Goal: Task Accomplishment & Management: Complete application form

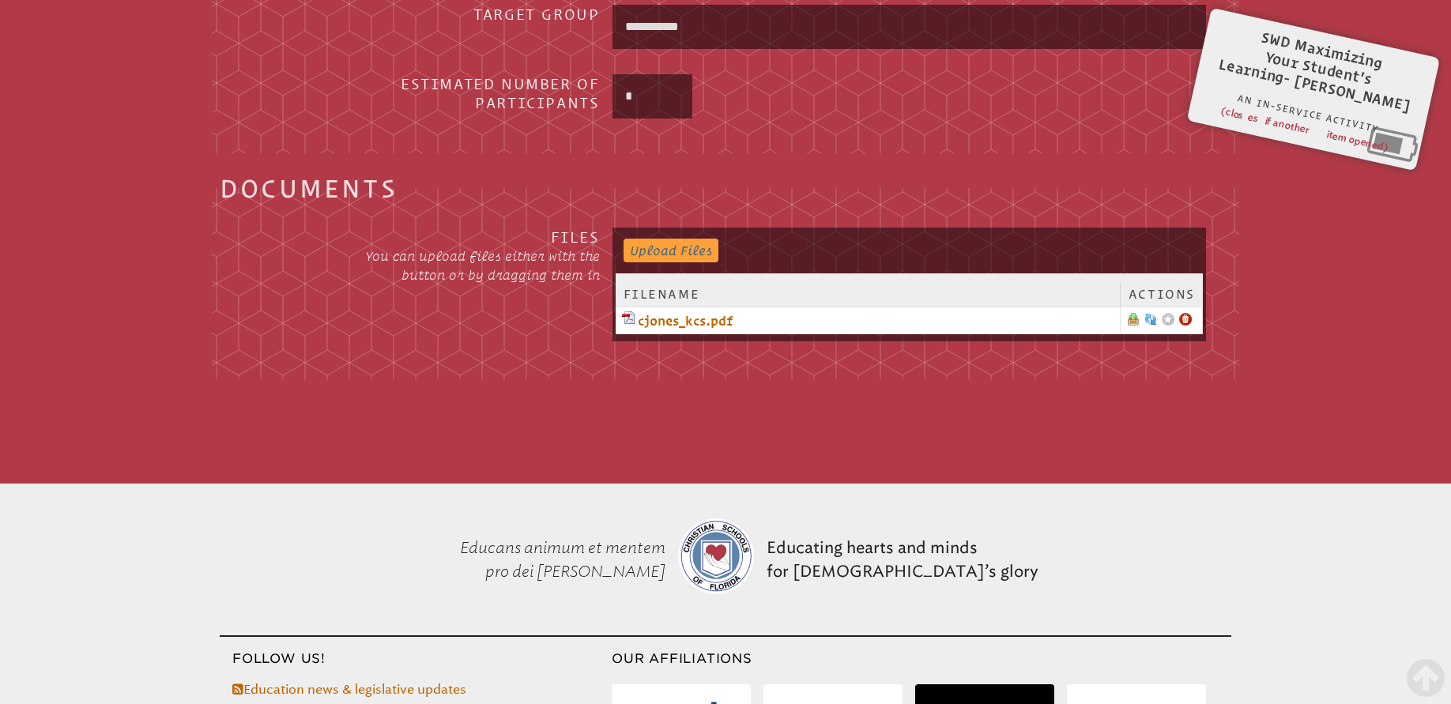
scroll to position [2593, 0]
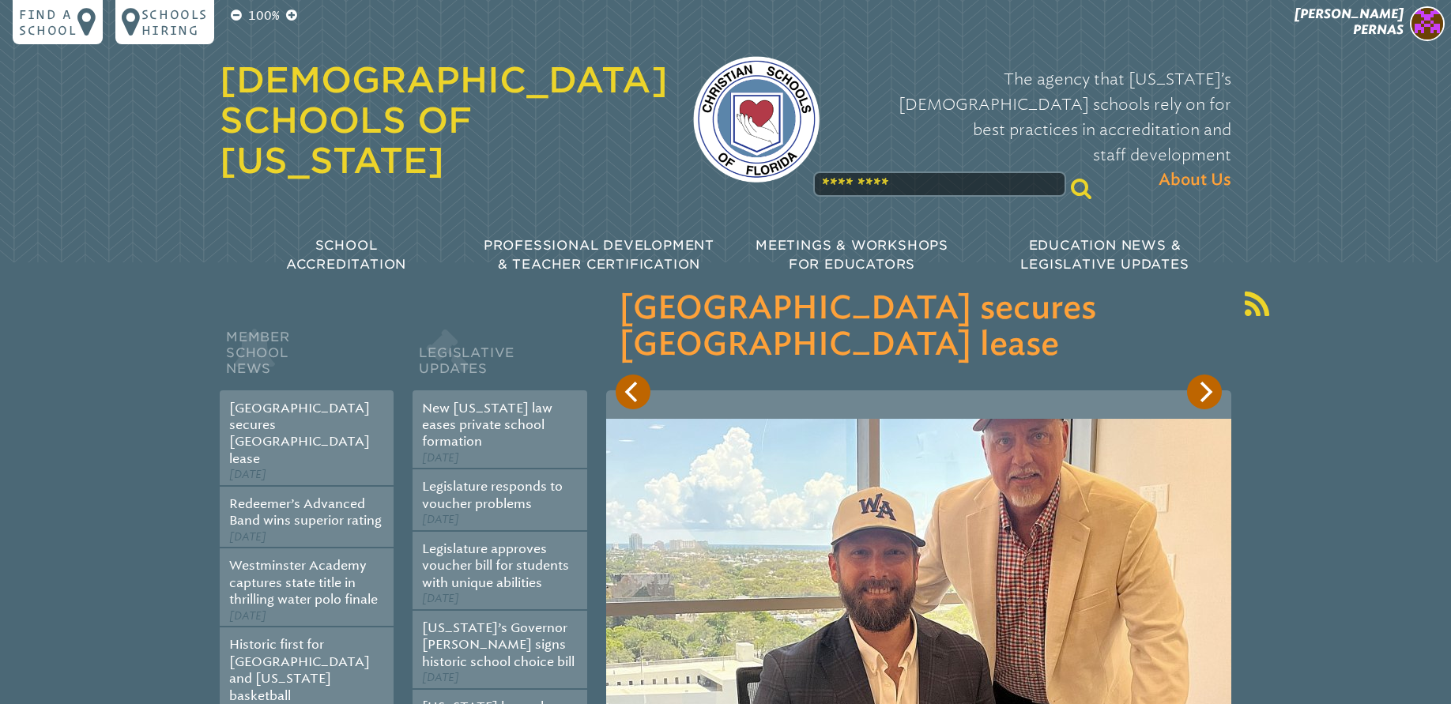
click at [1386, 47] on div "100% Find a school Schools Hiring [PERSON_NAME] [PERSON_NAME] My Current Roles …" at bounding box center [725, 150] width 1451 height 300
click at [1383, 32] on span "[DEMOGRAPHIC_DATA][PERSON_NAME]" at bounding box center [1349, 21] width 109 height 31
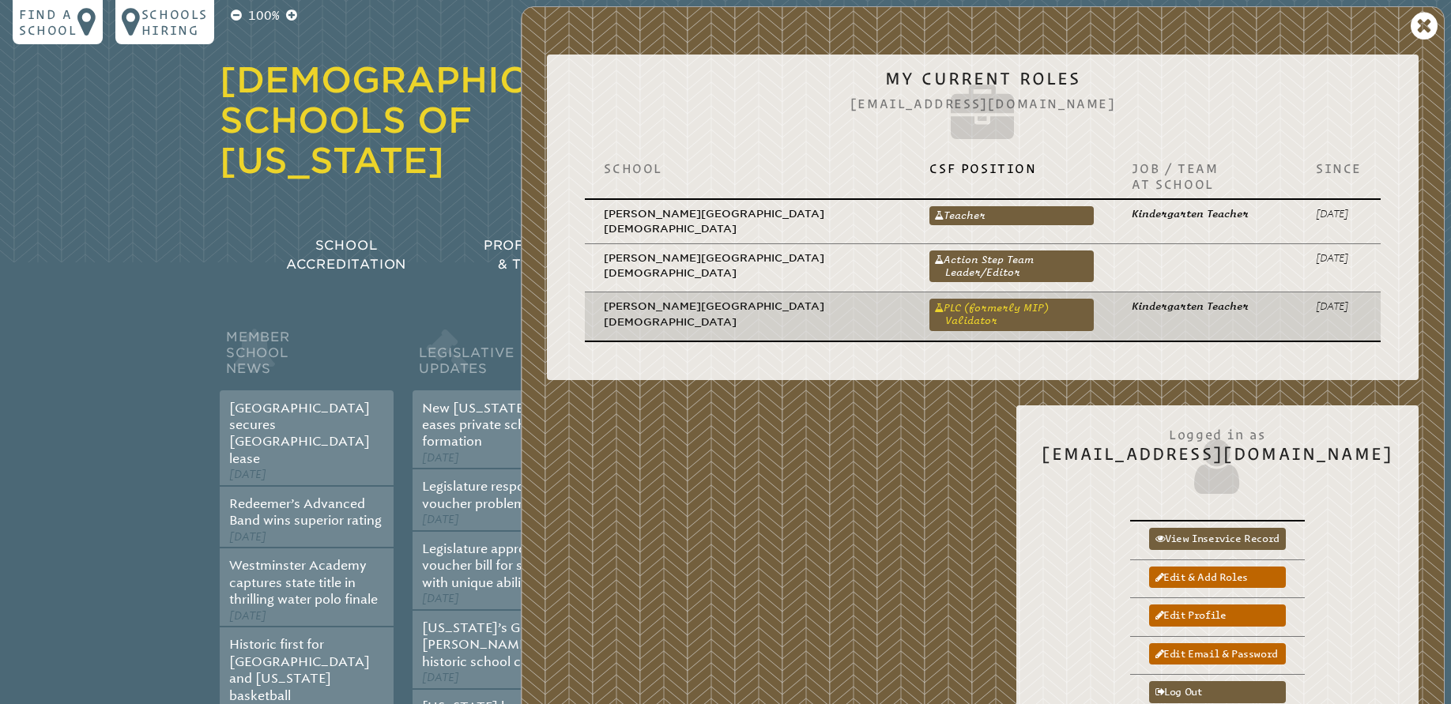
click at [1007, 299] on link "PLC (formerly MIP) Validator" at bounding box center [1011, 315] width 164 height 32
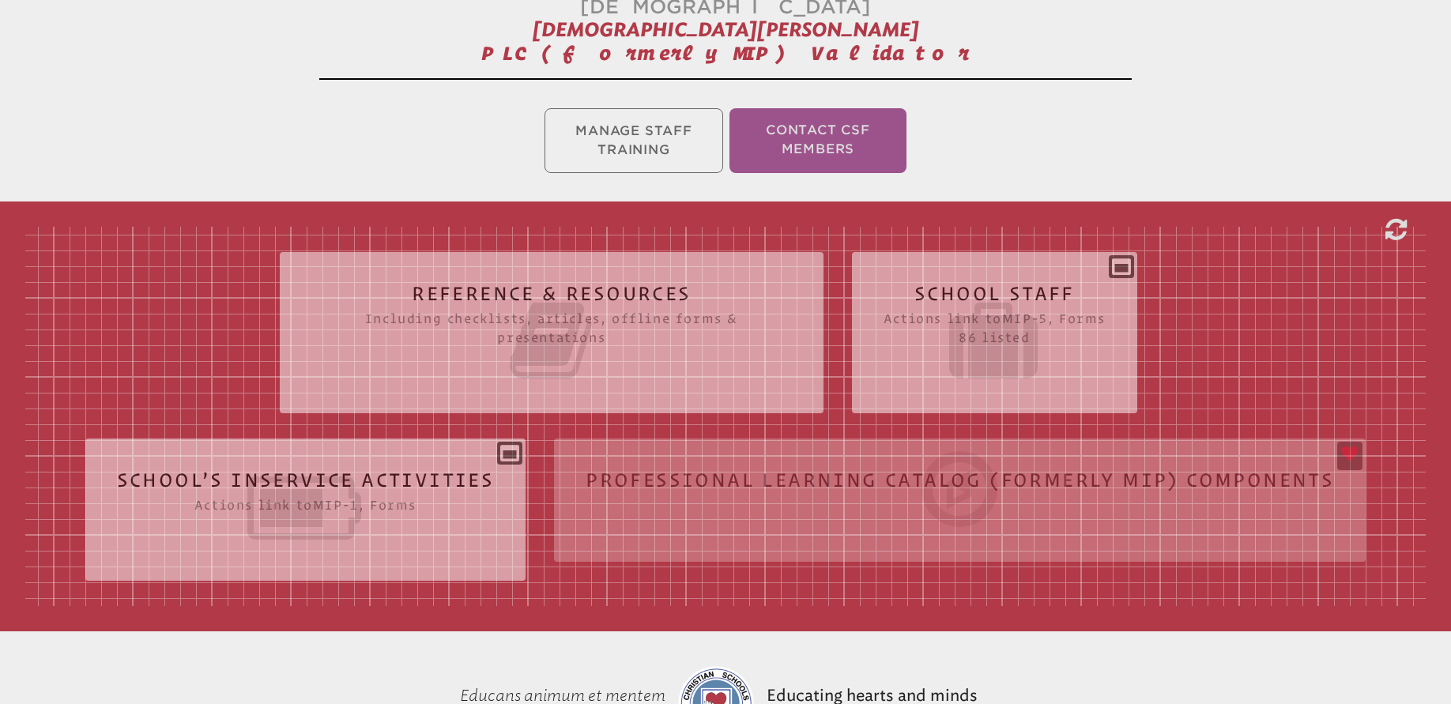
scroll to position [451, 0]
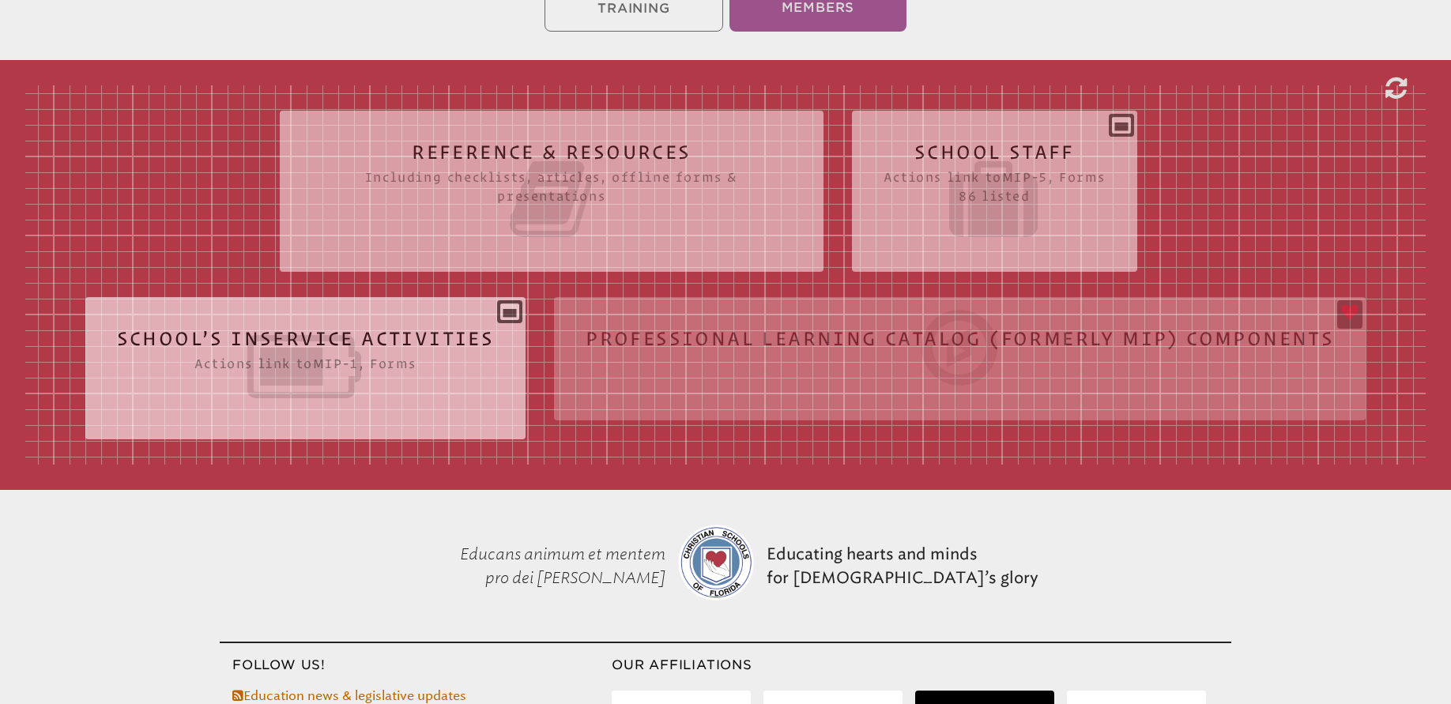
click at [337, 322] on icon at bounding box center [306, 366] width 378 height 89
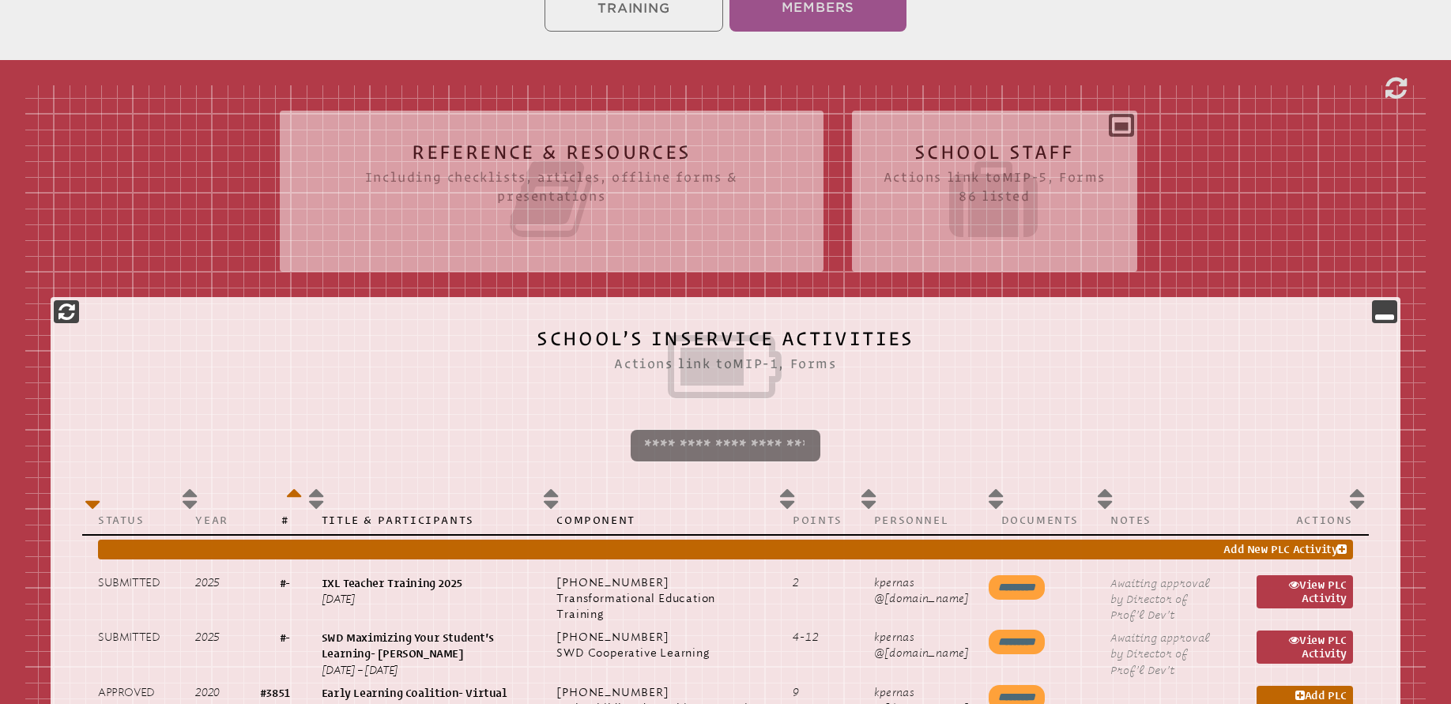
scroll to position [499, 0]
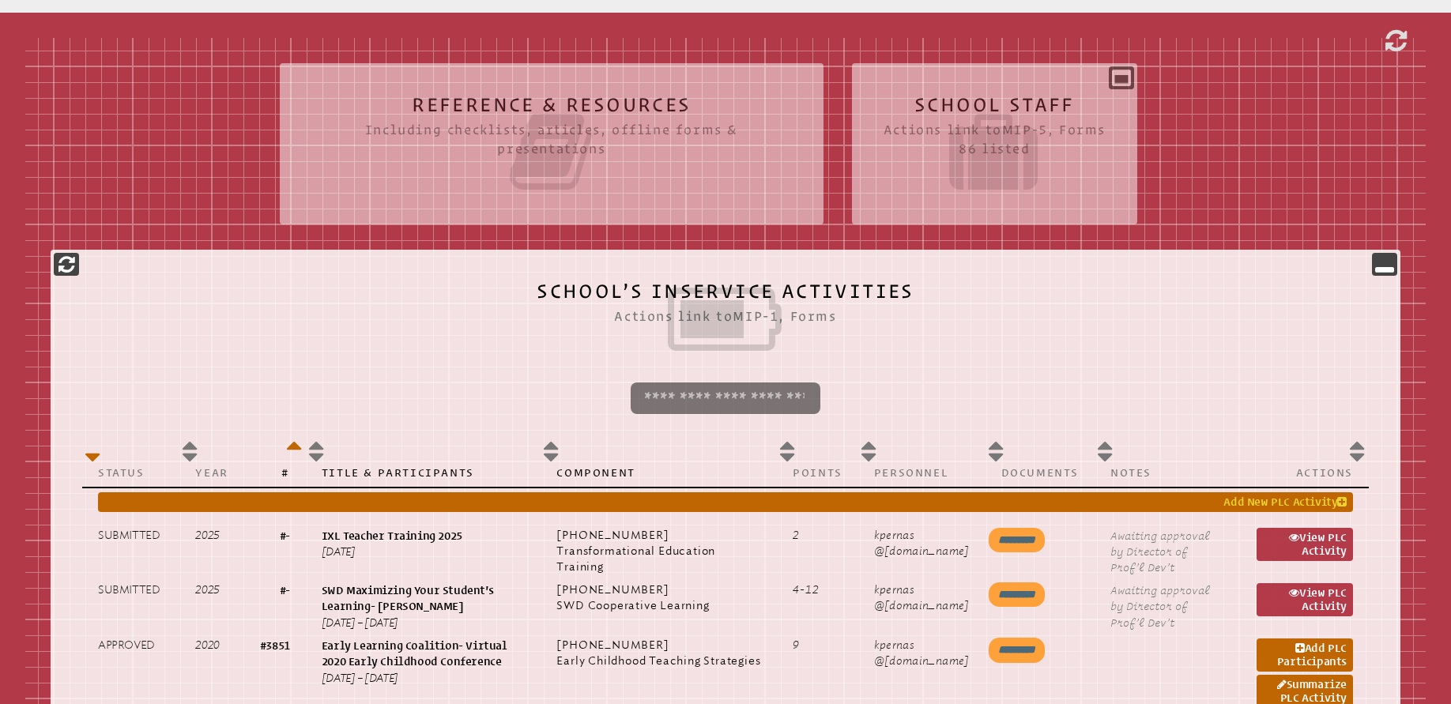
click at [812, 492] on link "Add New PLC Activity" at bounding box center [725, 502] width 1255 height 20
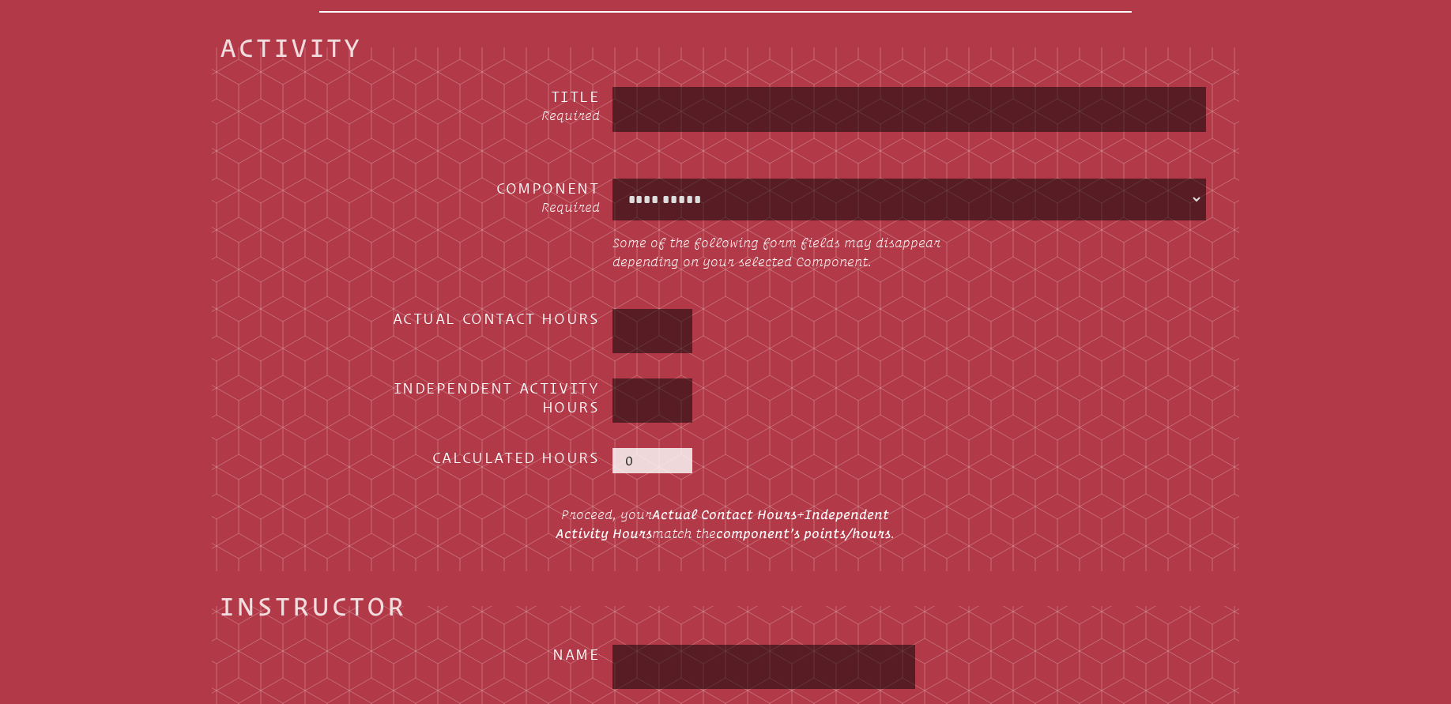
scroll to position [520, 0]
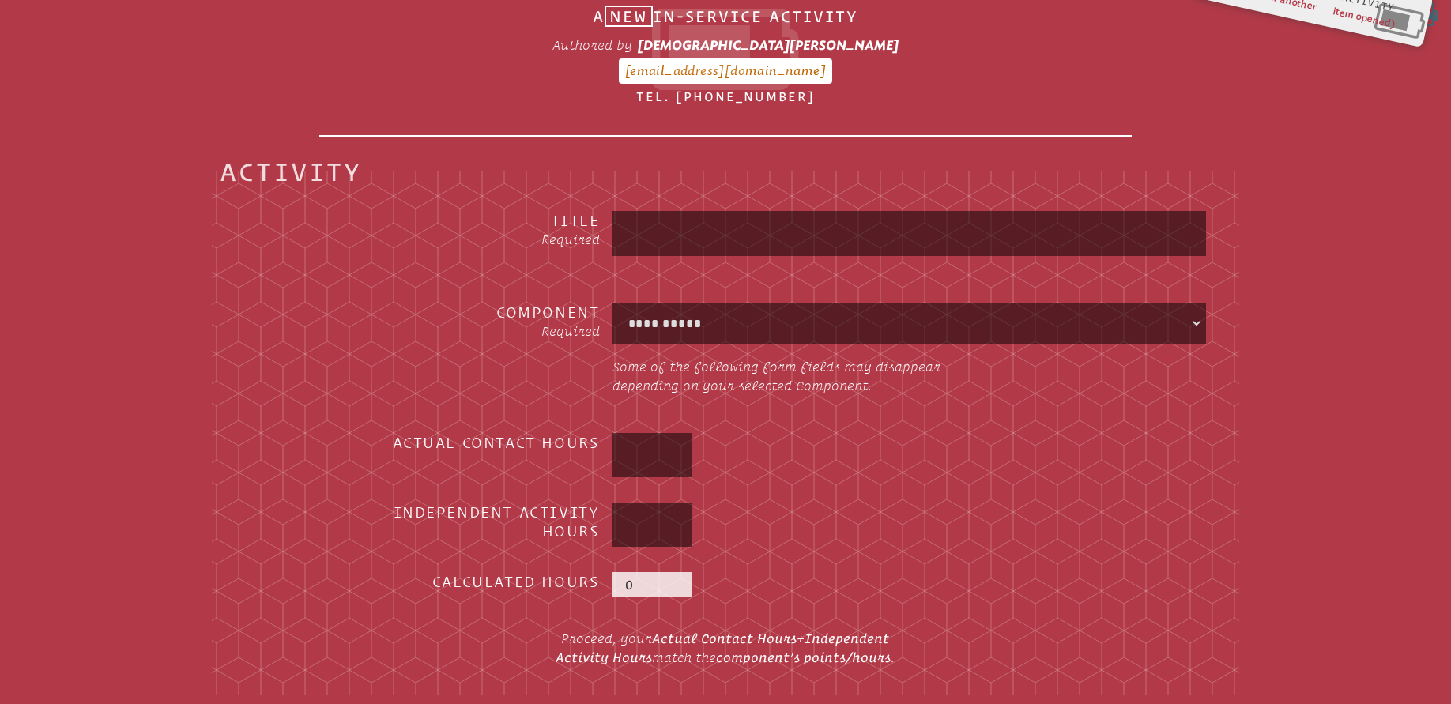
click at [727, 306] on select "**********" at bounding box center [909, 324] width 587 height 36
